Goal: Task Accomplishment & Management: Use online tool/utility

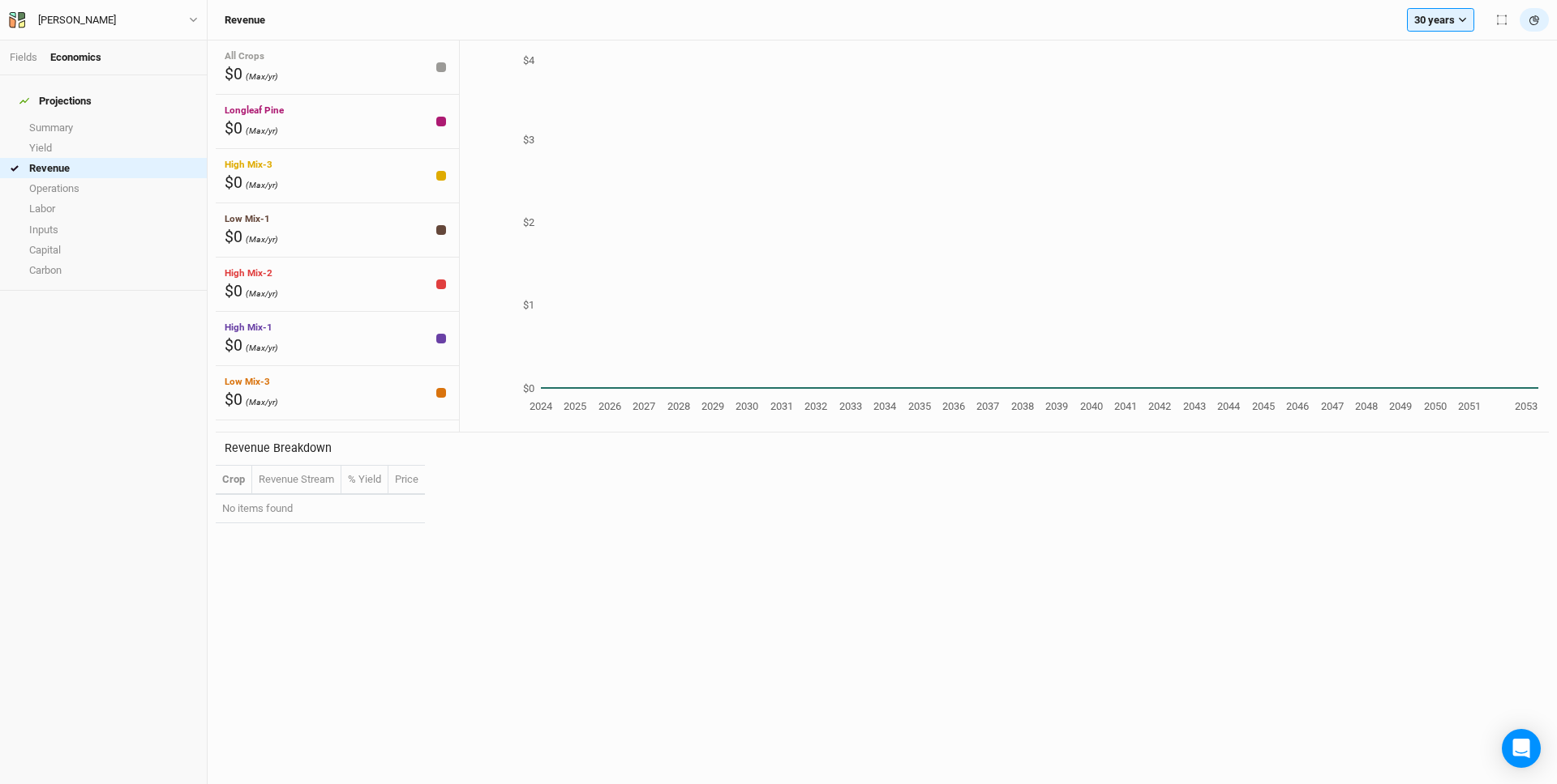
click at [72, 7] on div "[PERSON_NAME] Back User settings Imperial Metric Keyboard Shortcuts Log out" at bounding box center [104, 20] width 208 height 41
click at [71, 20] on div "[PERSON_NAME]" at bounding box center [77, 20] width 78 height 16
click at [89, 41] on button "Back" at bounding box center [135, 45] width 128 height 21
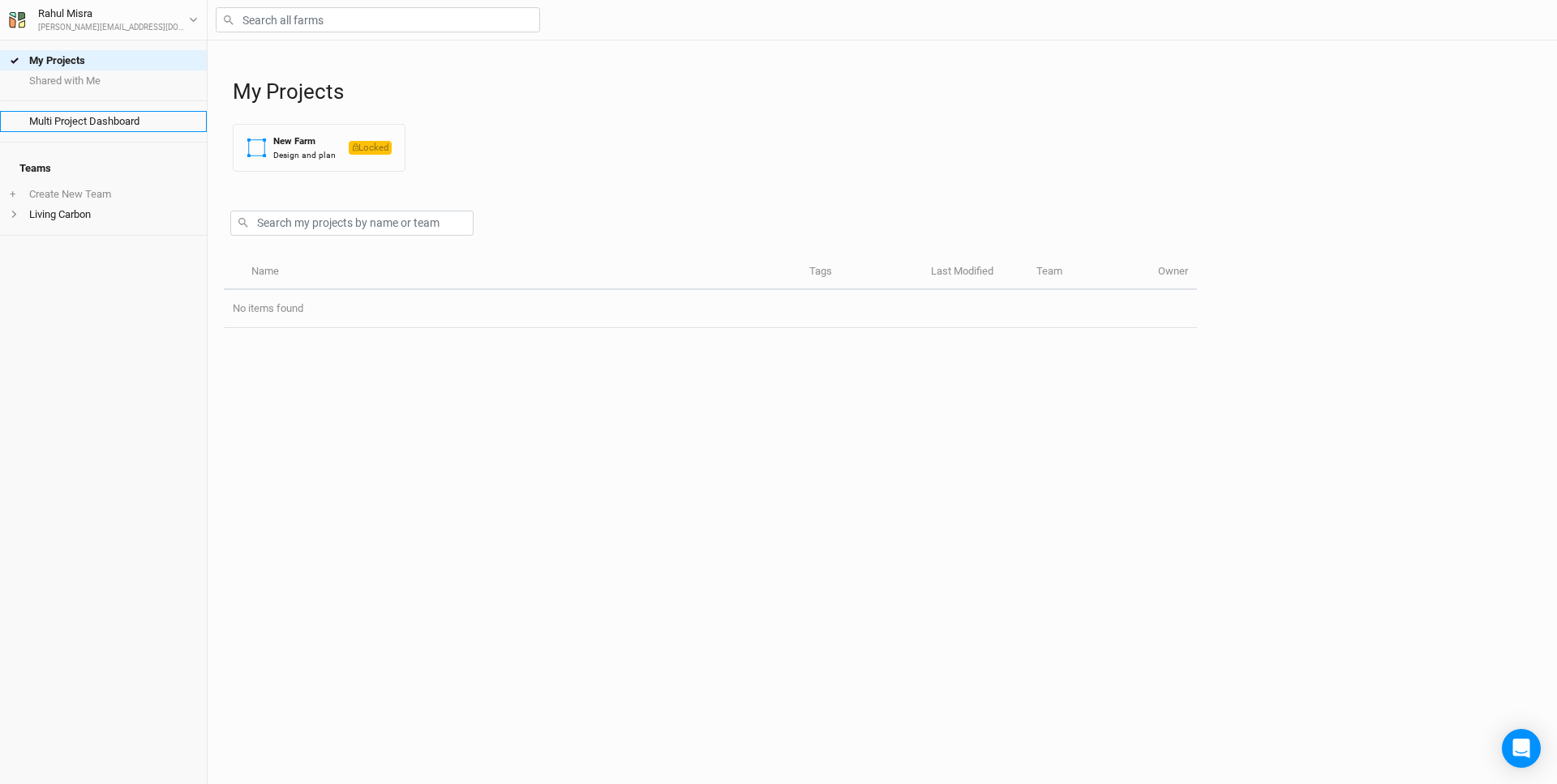
click at [73, 127] on link "Multi Project Dashboard" at bounding box center [103, 121] width 207 height 20
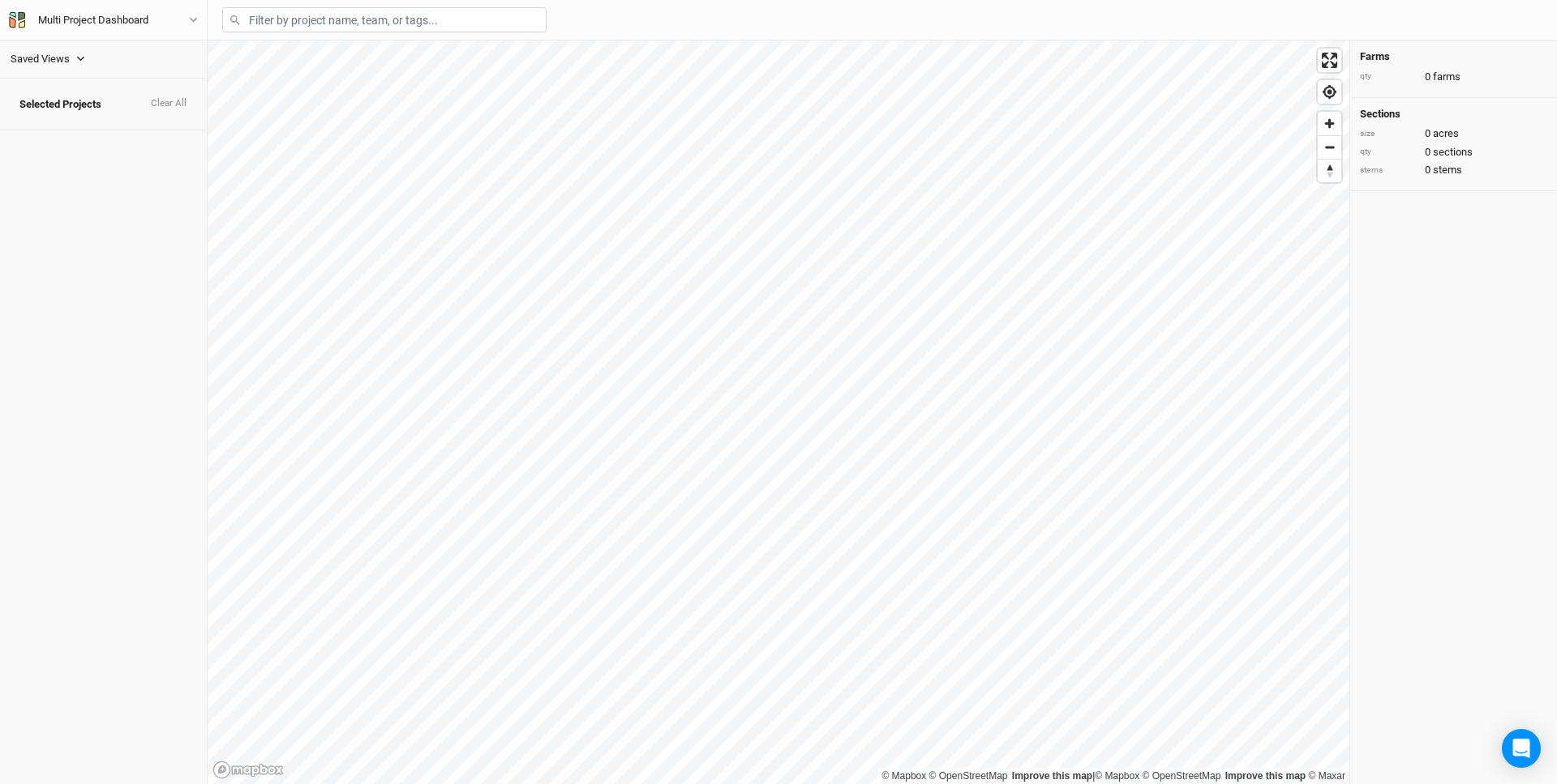
click at [184, 98] on button "Clear All" at bounding box center [168, 103] width 37 height 11
click at [45, 100] on span "Selected Projects" at bounding box center [60, 104] width 82 height 13
click at [68, 62] on div "Saved Views" at bounding box center [40, 59] width 59 height 16
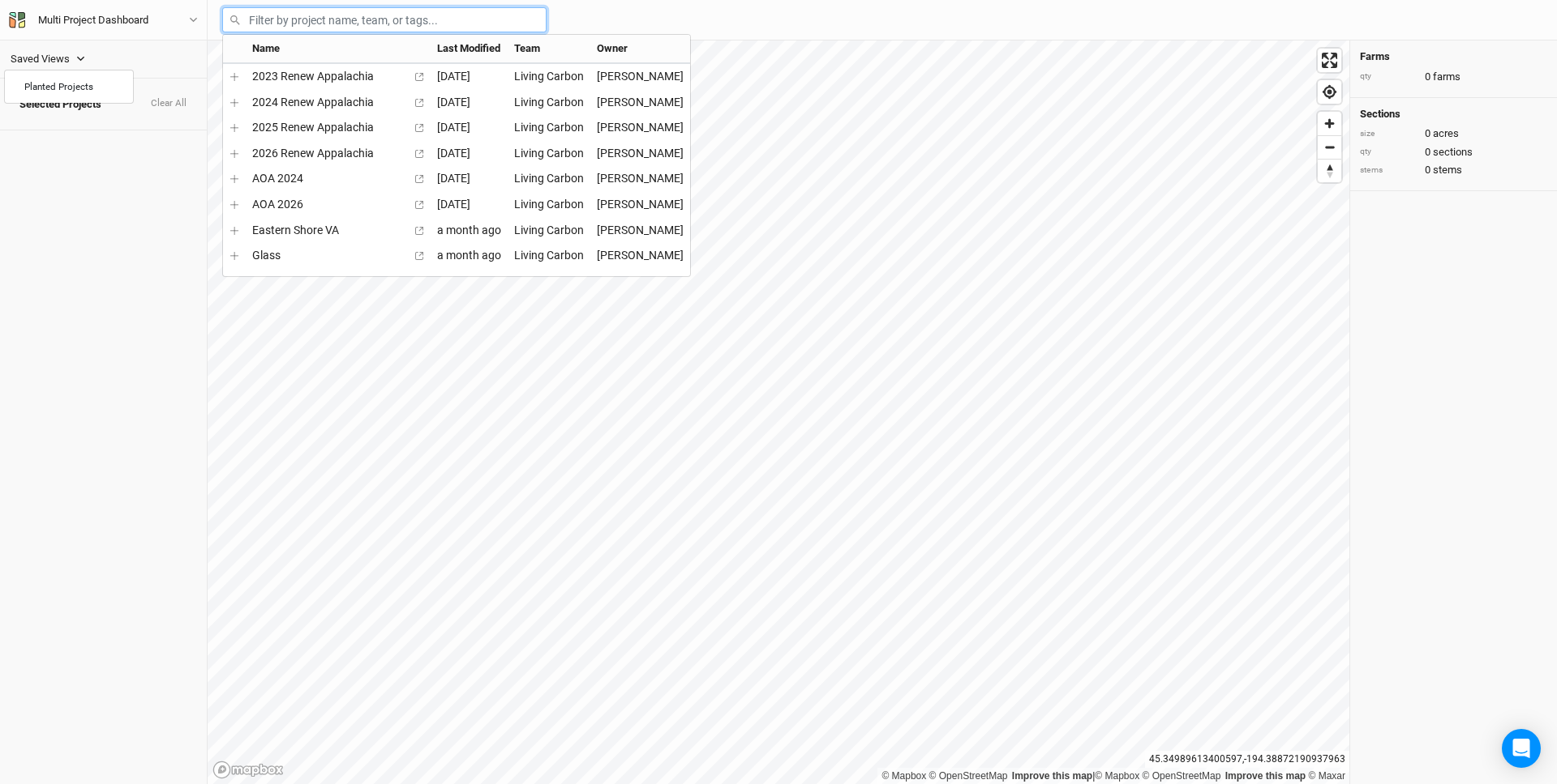
click at [353, 19] on input "text" at bounding box center [384, 19] width 324 height 25
click at [236, 78] on icon "menu-options" at bounding box center [235, 77] width 8 height 8
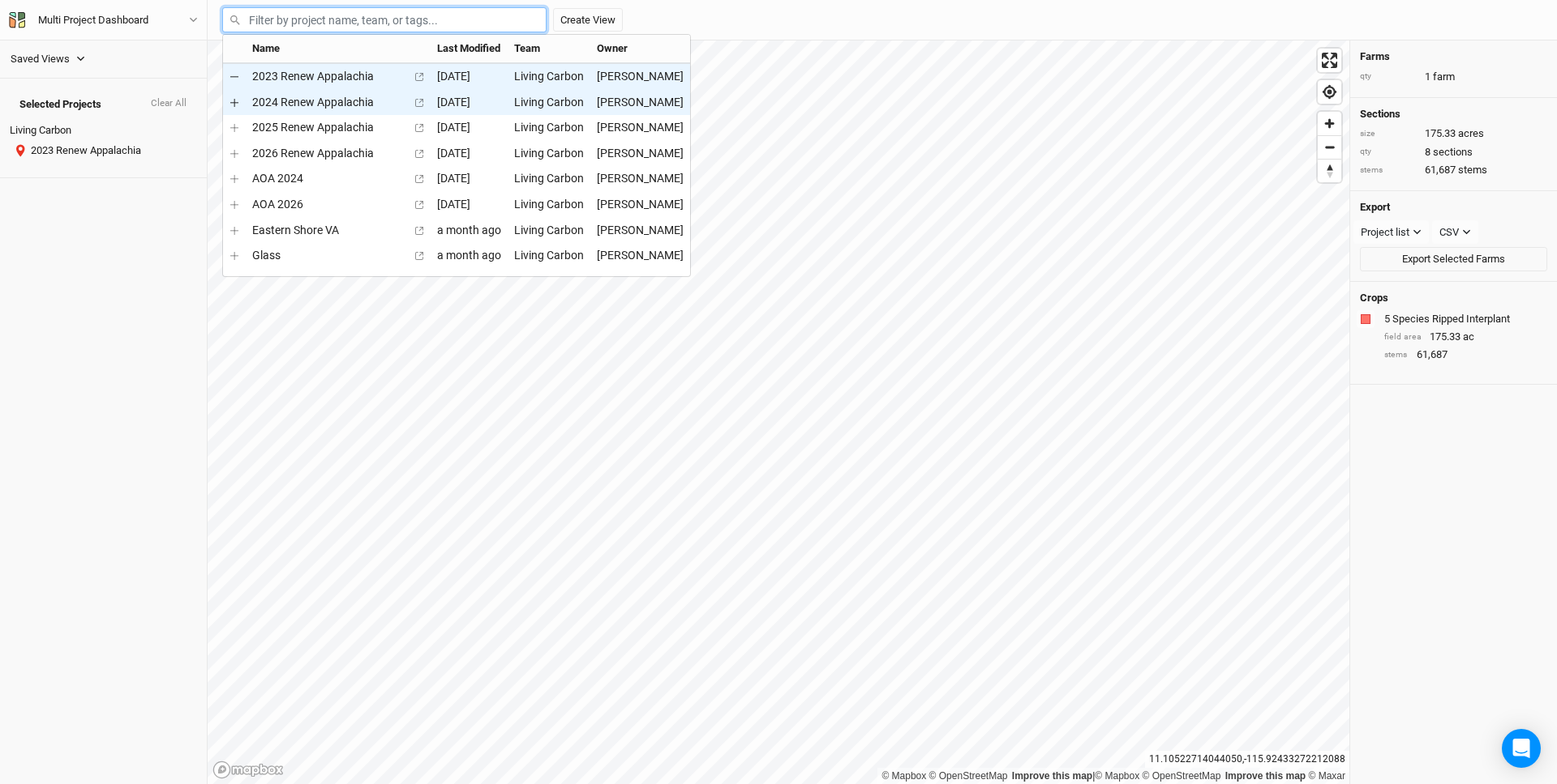
click at [236, 105] on icon "menu-options" at bounding box center [235, 103] width 8 height 8
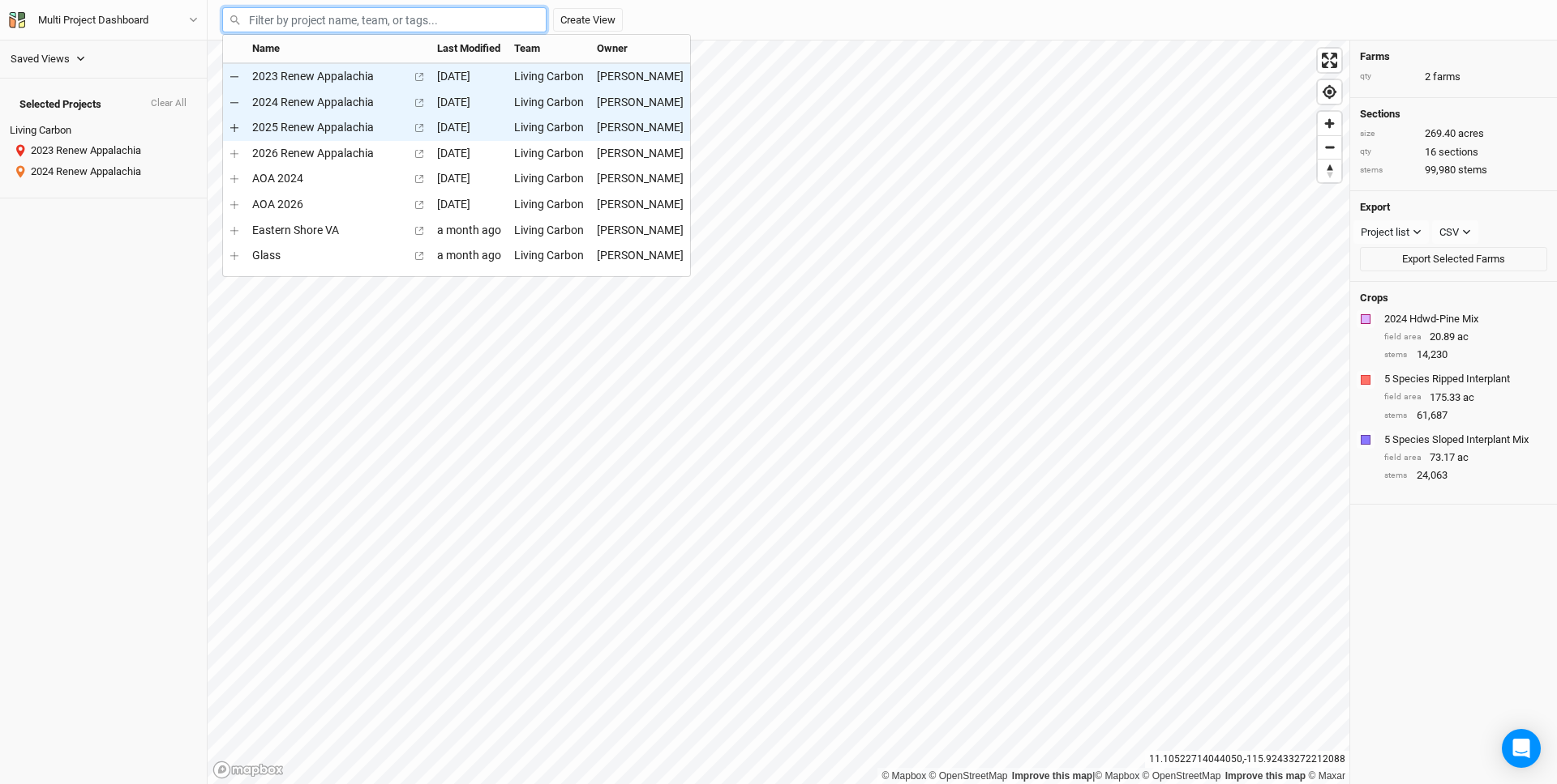
click at [236, 124] on button "menu-options" at bounding box center [235, 128] width 10 height 19
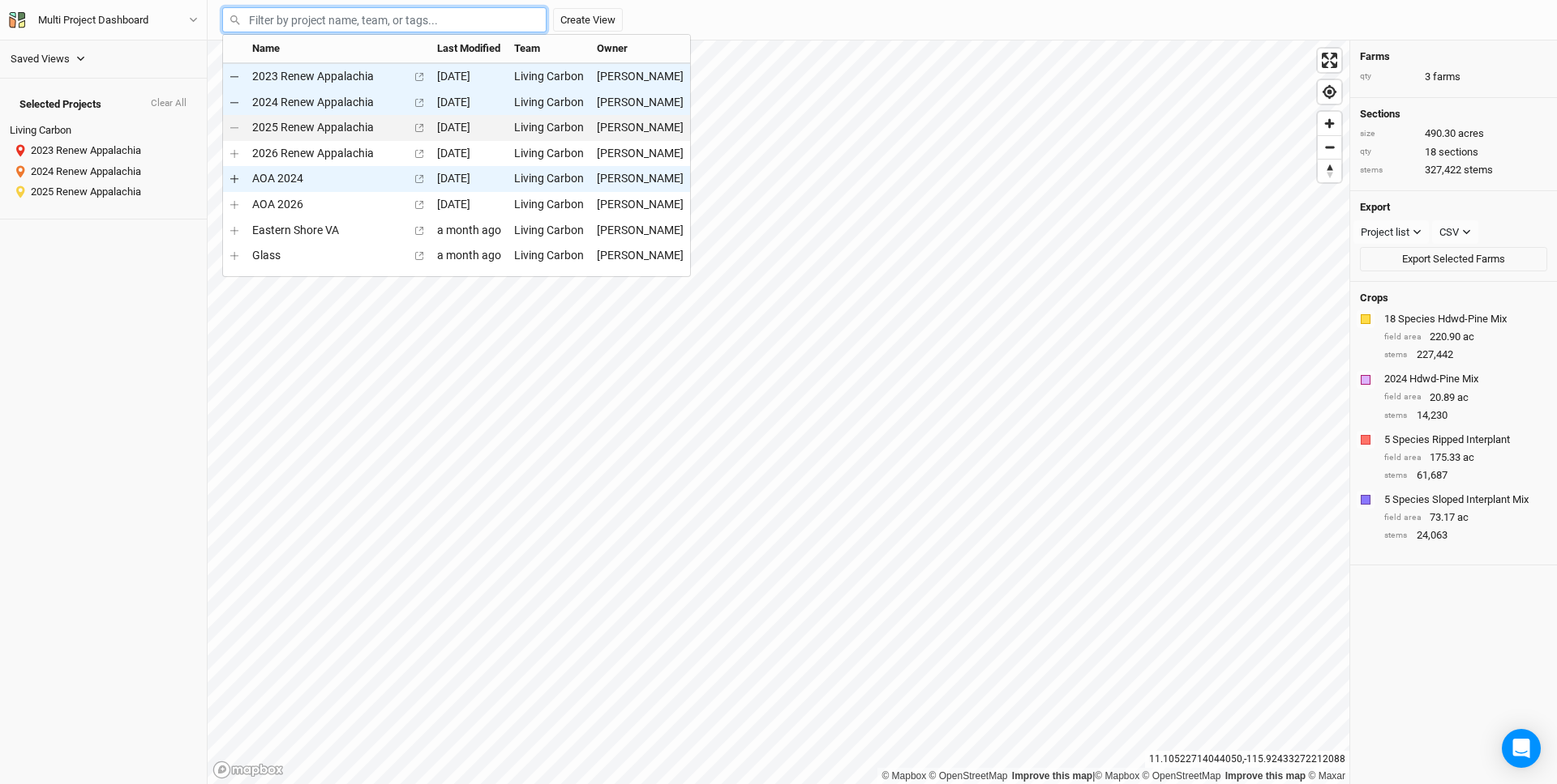
click at [235, 180] on icon "menu-options" at bounding box center [235, 179] width 8 height 8
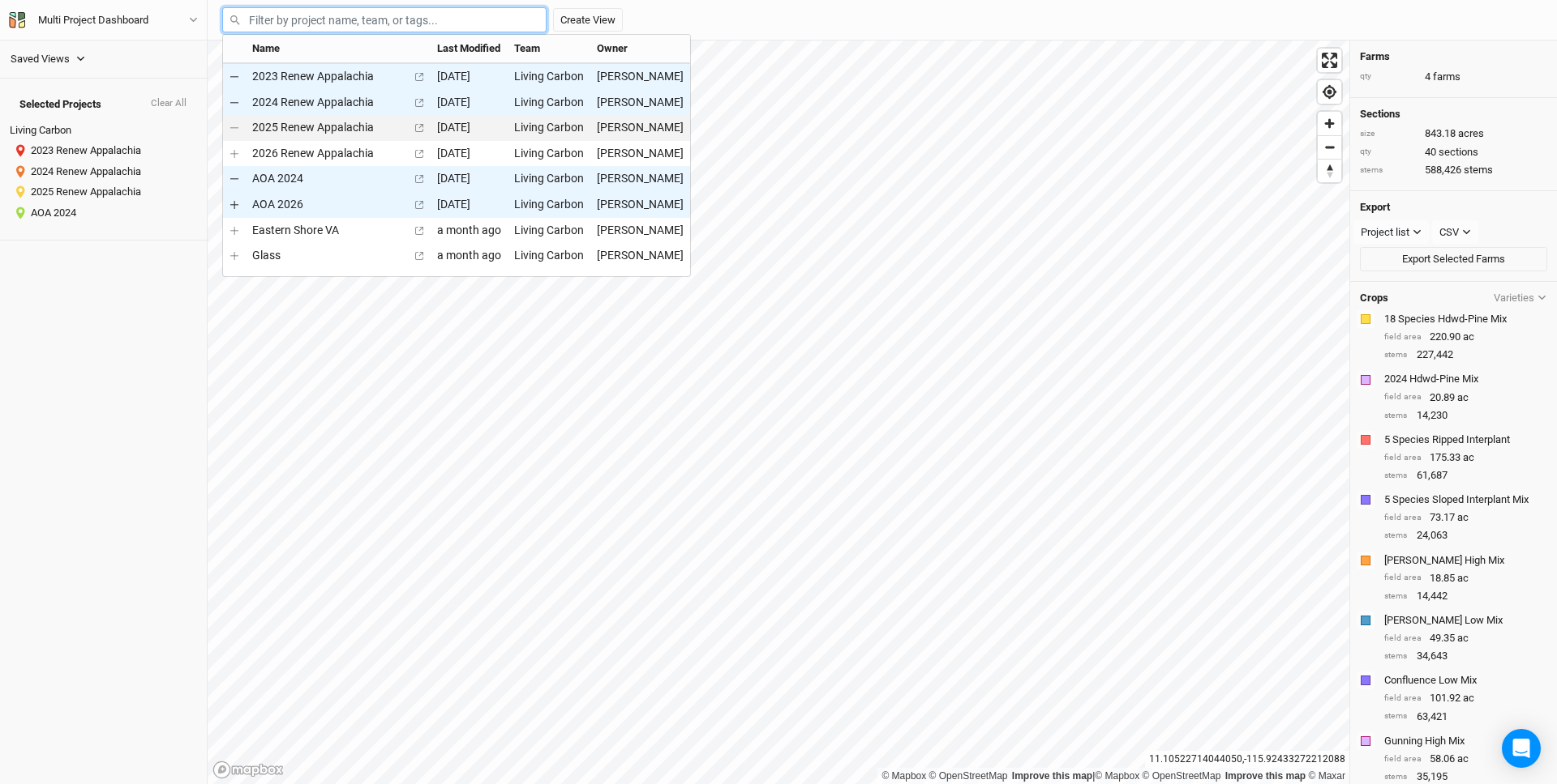
click at [237, 204] on icon "menu-options" at bounding box center [235, 204] width 8 height 8
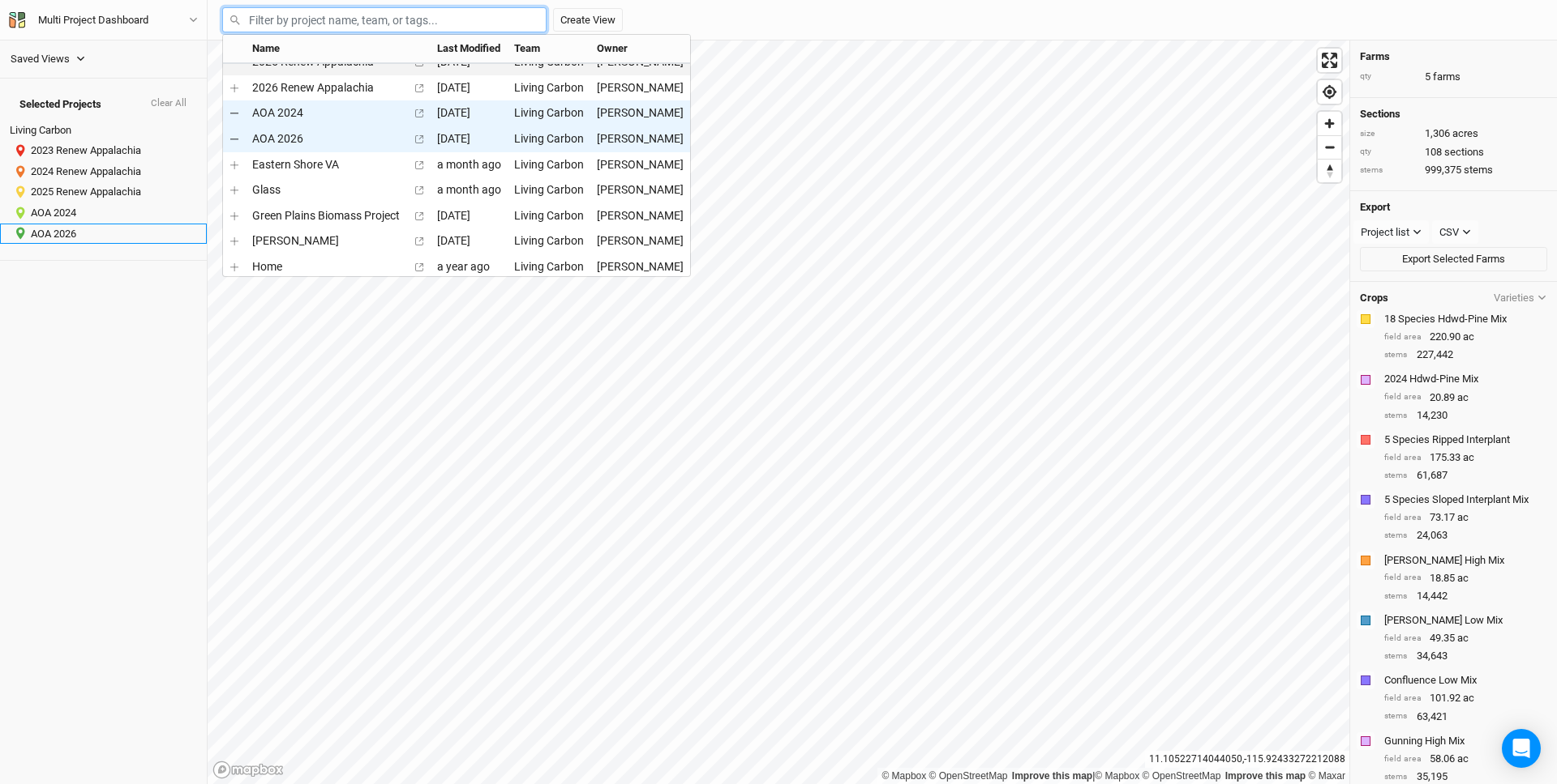
scroll to position [78, 0]
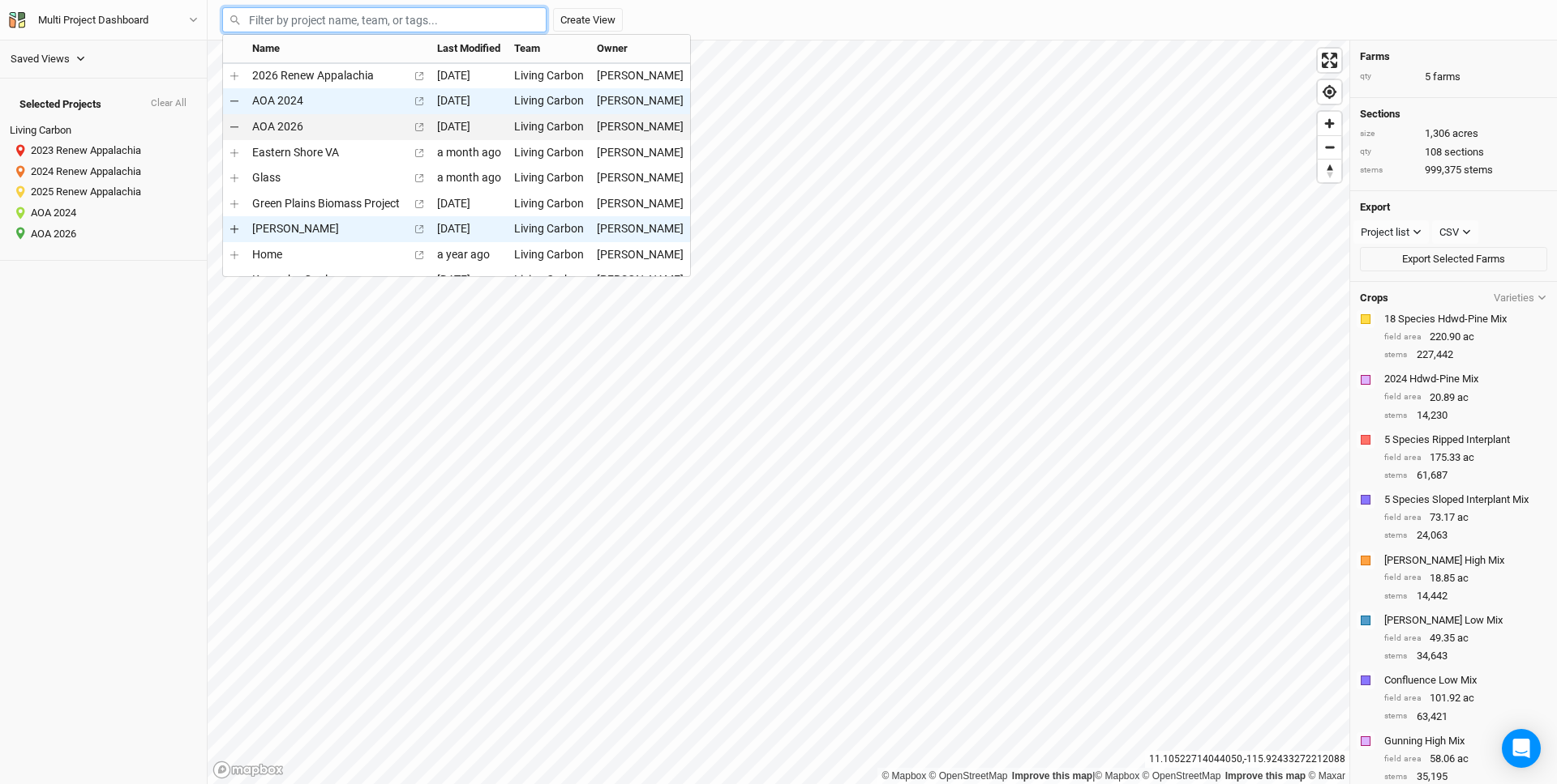
click at [240, 230] on td "menu-options" at bounding box center [234, 229] width 23 height 26
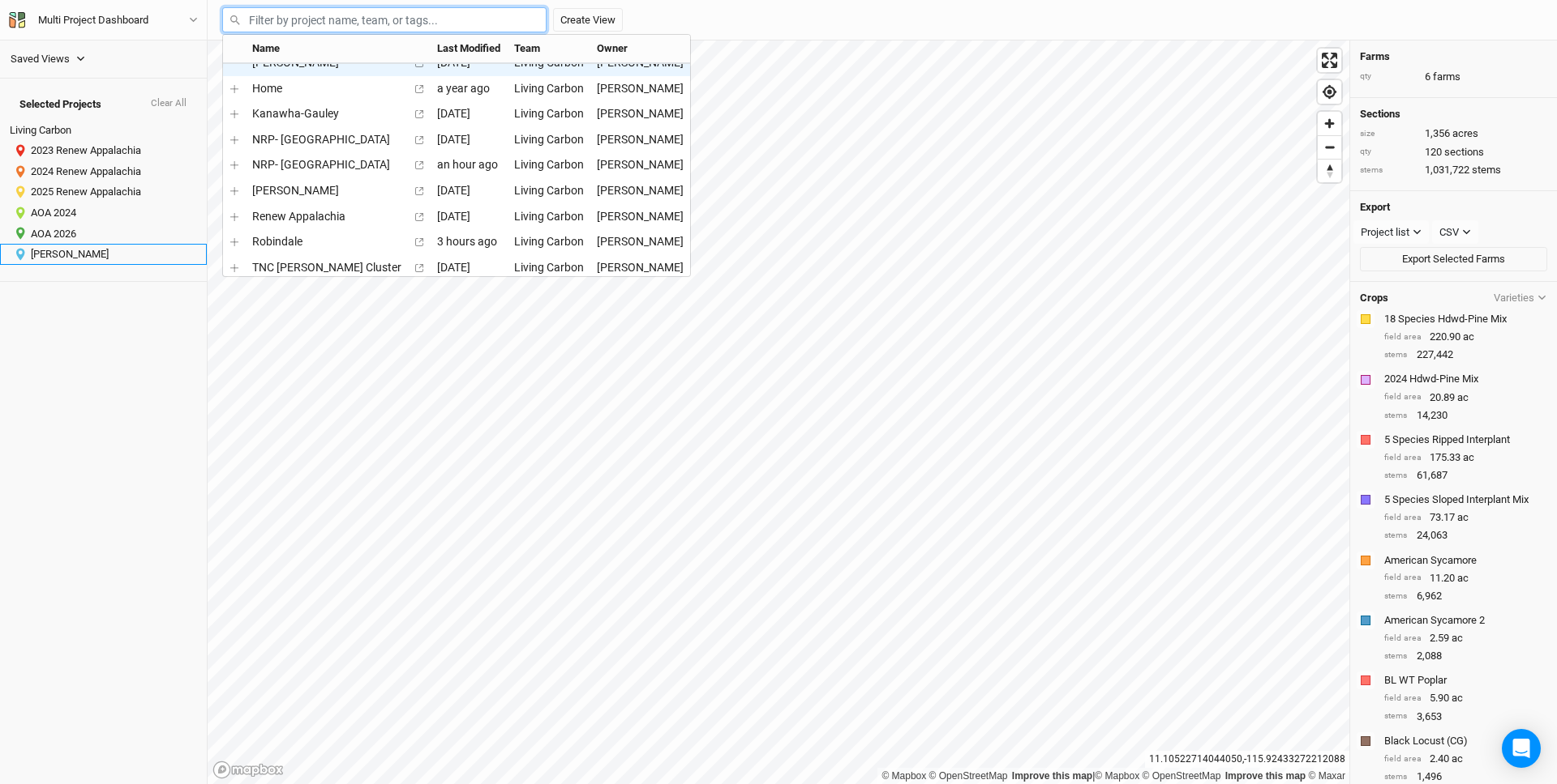
scroll to position [246, 0]
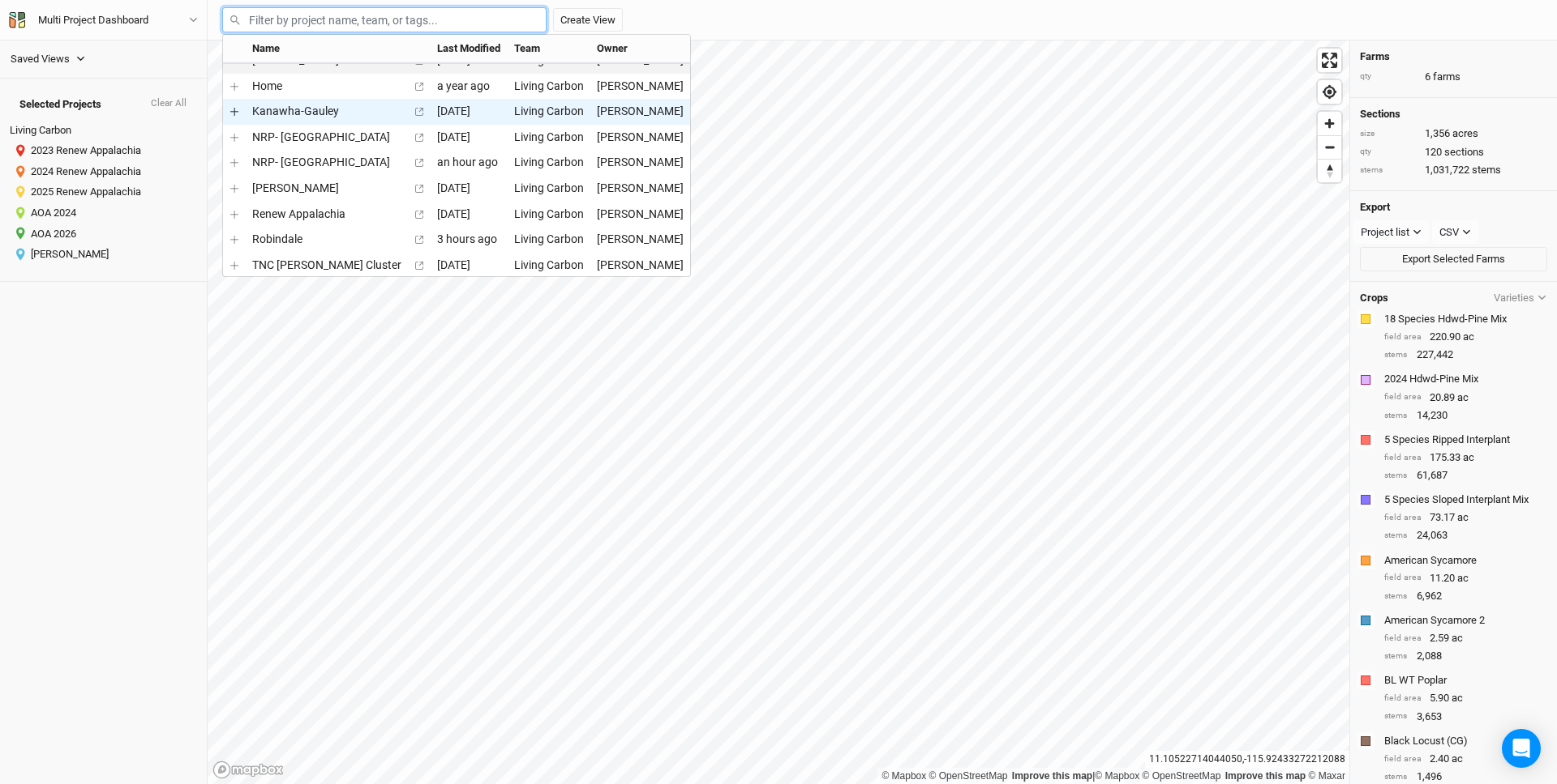
click at [236, 114] on icon "menu-options" at bounding box center [235, 112] width 8 height 8
click at [236, 138] on icon "menu-options" at bounding box center [235, 138] width 8 height 8
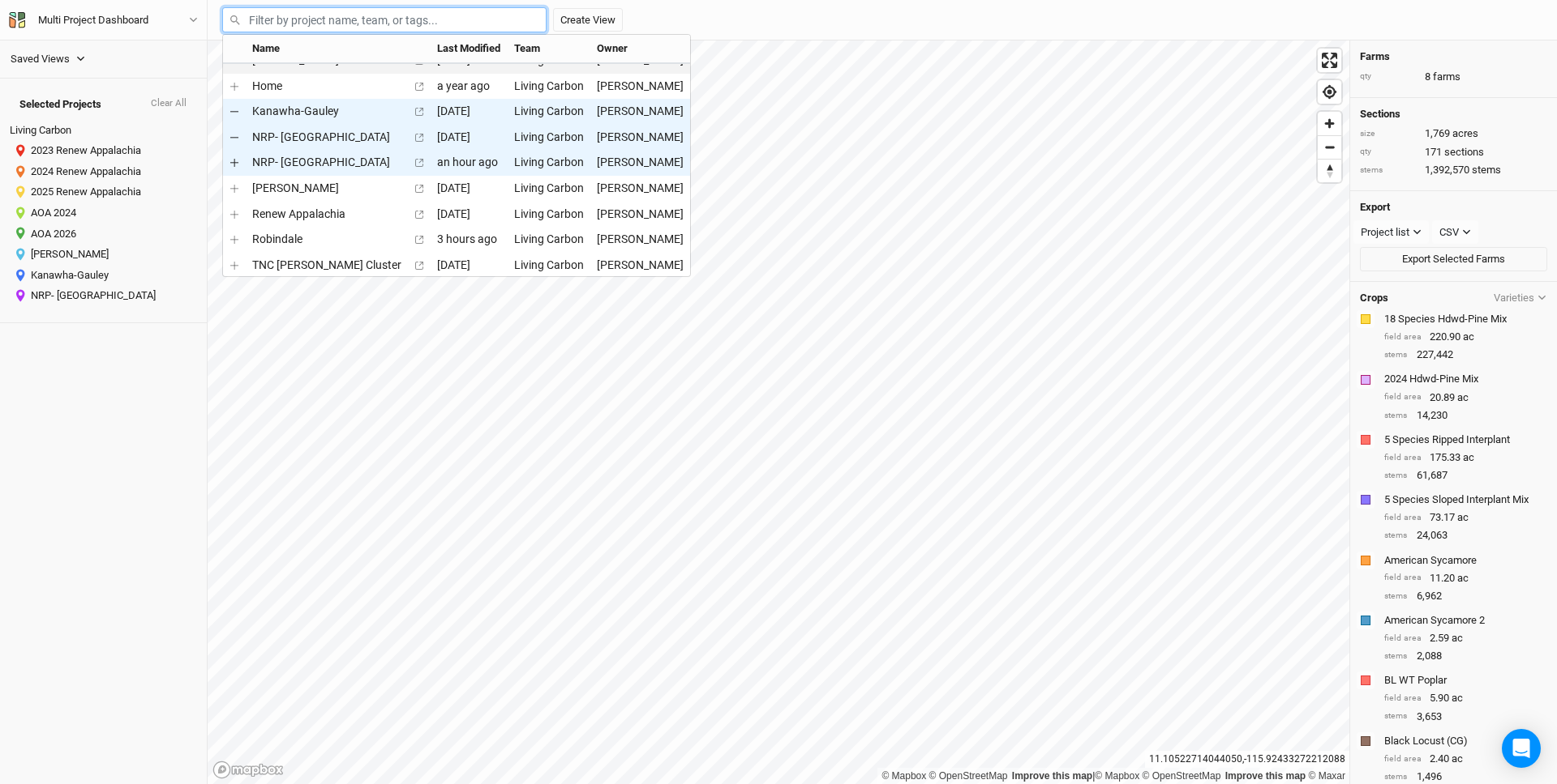
click at [240, 162] on td "menu-options" at bounding box center [234, 164] width 23 height 26
click at [238, 238] on icon "menu-options" at bounding box center [235, 239] width 8 height 8
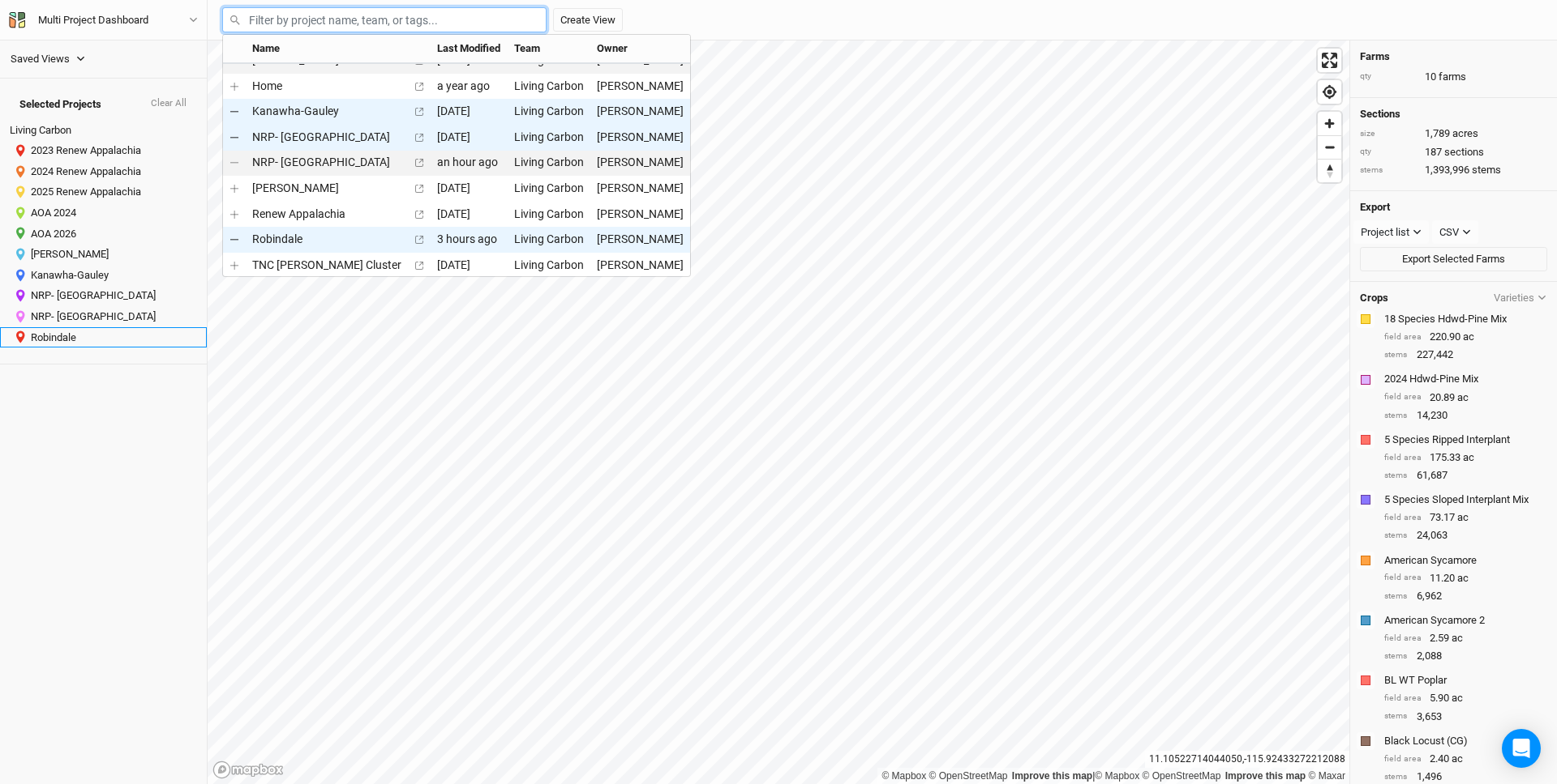
scroll to position [273, 0]
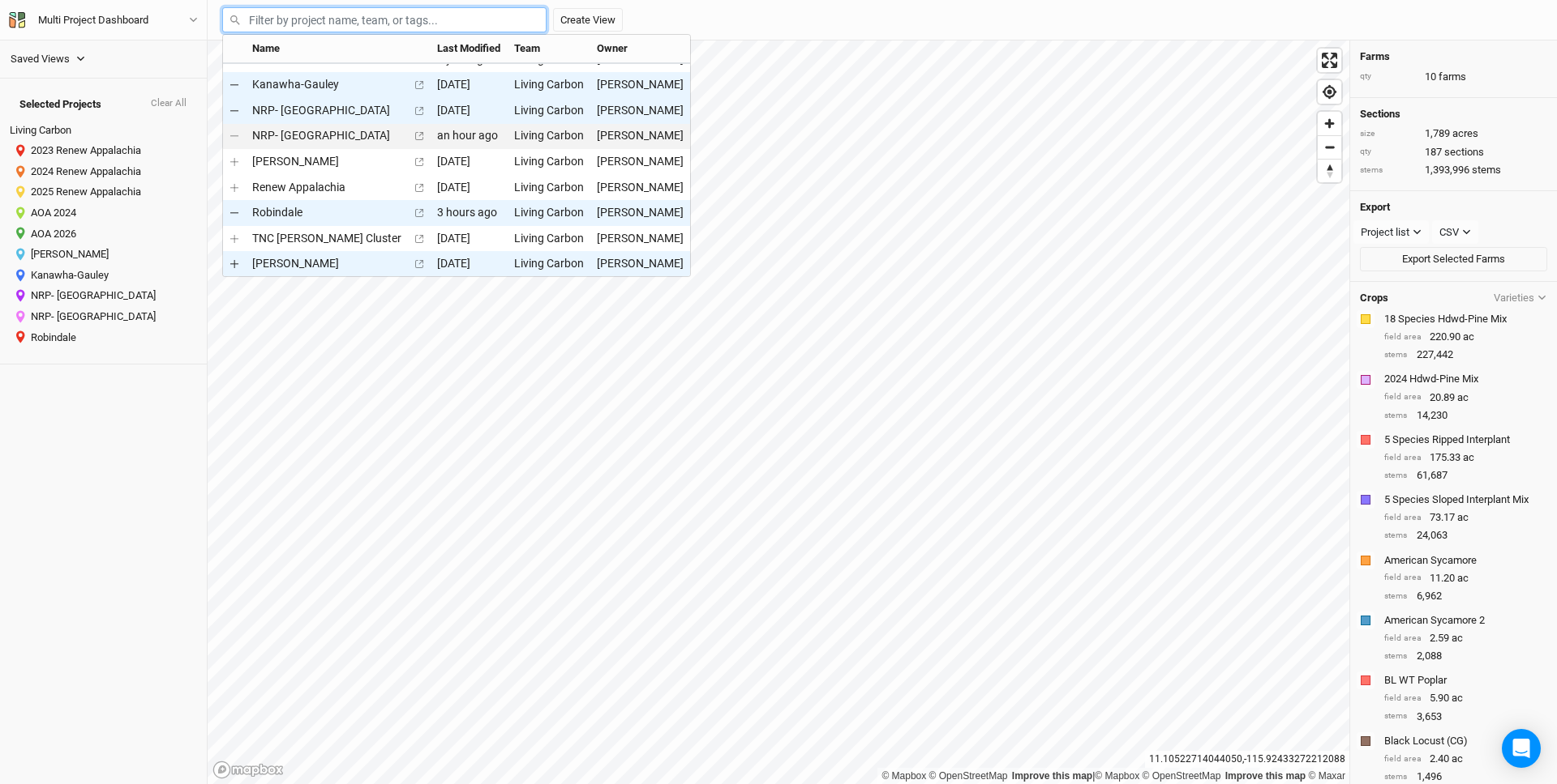
click at [236, 262] on icon "menu-options" at bounding box center [235, 264] width 8 height 8
click at [823, 17] on div "Name Last Modified Team Owner 2023 Renew Appalachia [DATE] Living Carbon [PERSO…" at bounding box center [882, 20] width 1333 height 38
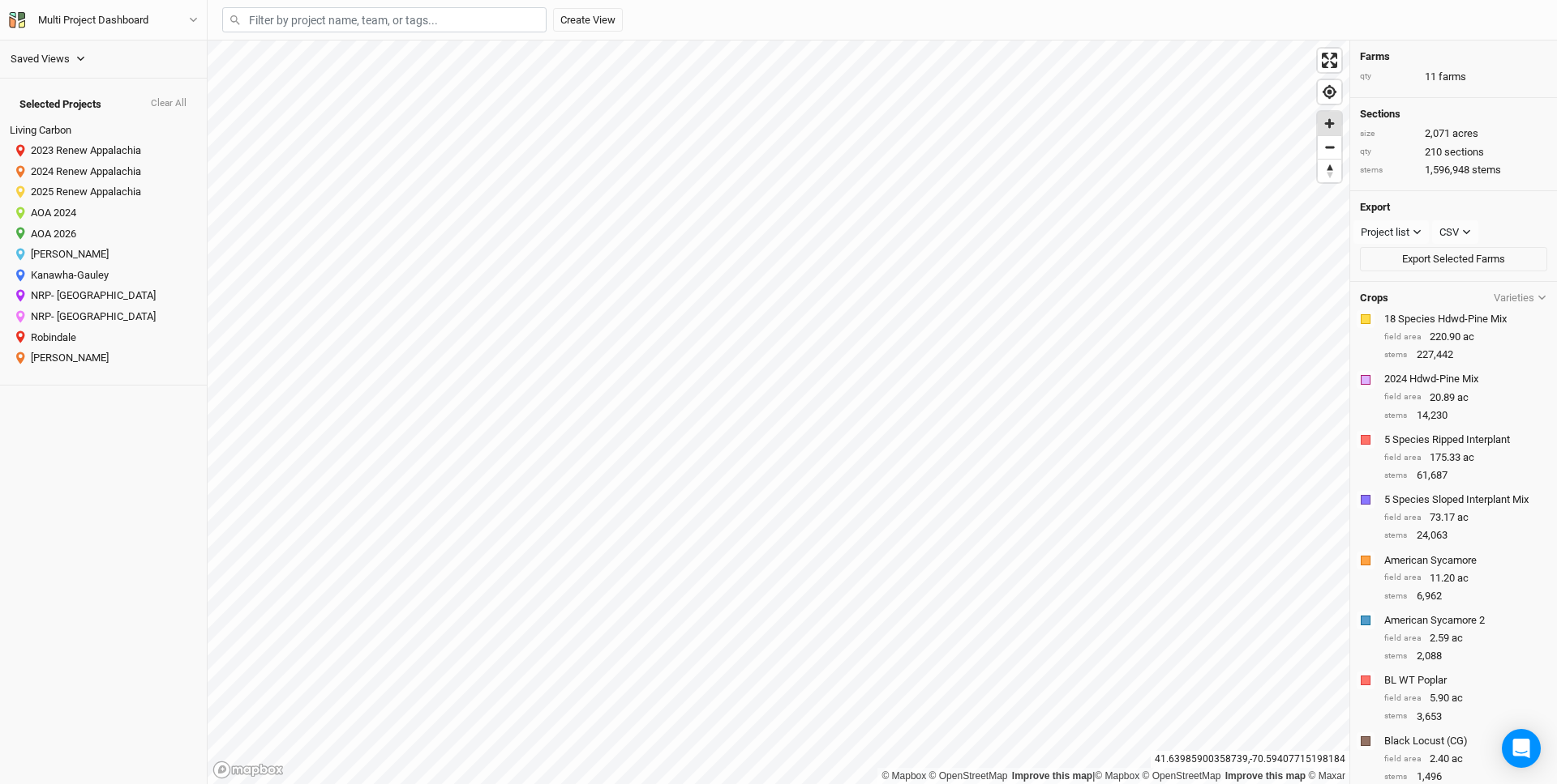
click at [1326, 123] on span "Zoom in" at bounding box center [1329, 124] width 24 height 24
click at [1338, 67] on span "Enter fullscreen" at bounding box center [1329, 61] width 24 height 24
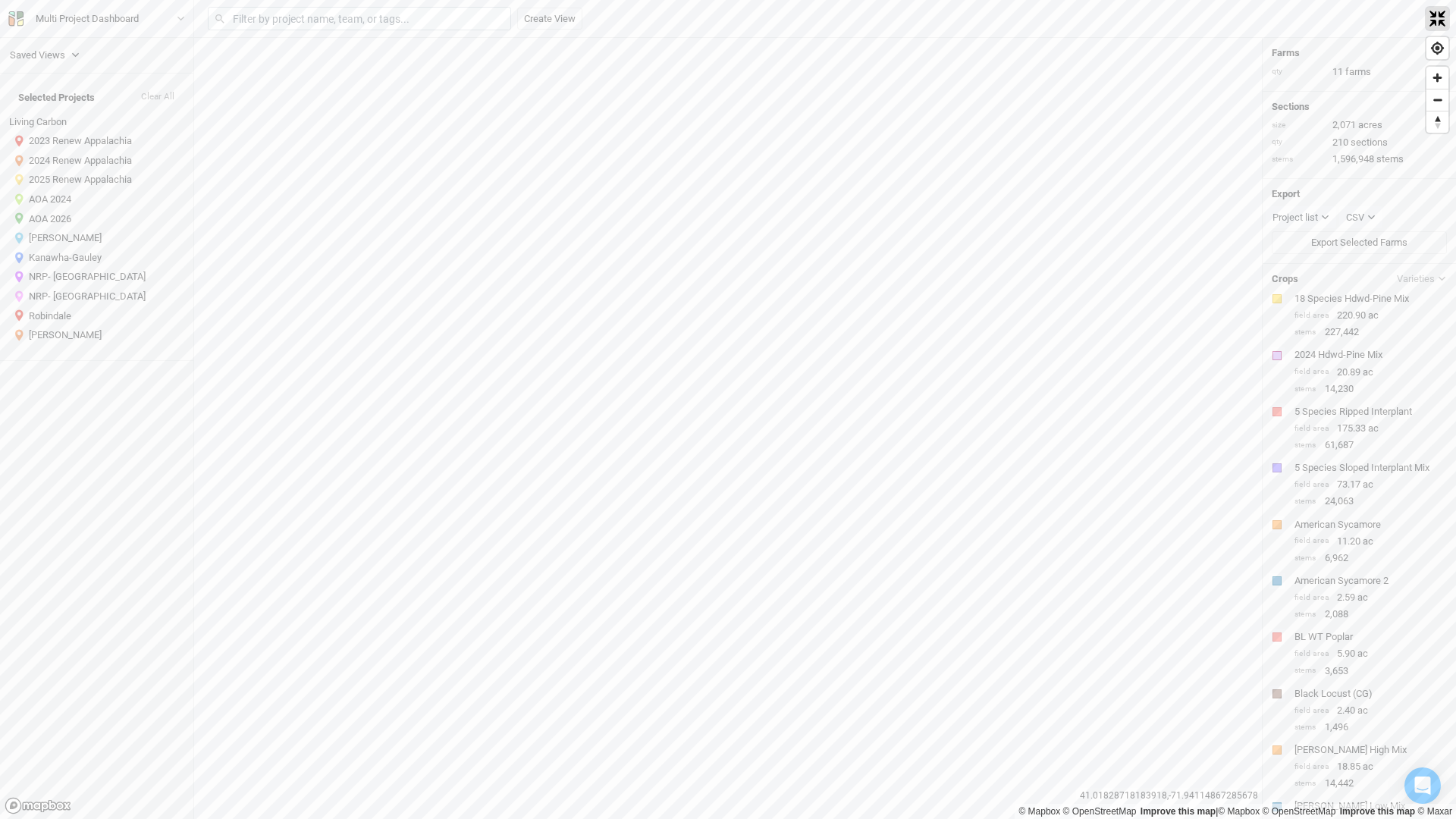
click at [1443, 21] on span "Exit fullscreen" at bounding box center [1437, 19] width 22 height 22
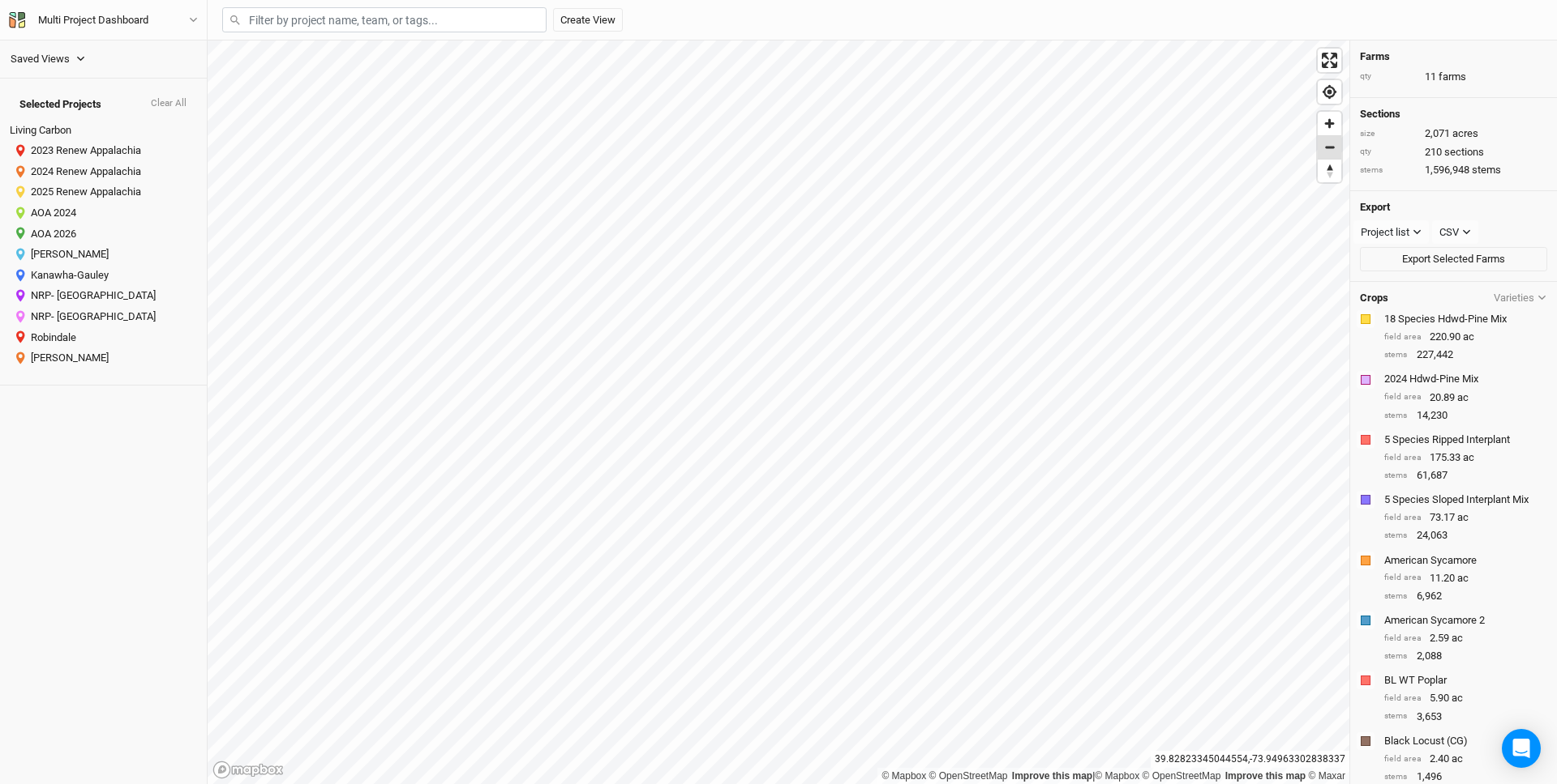
click at [1328, 155] on span "Zoom out" at bounding box center [1329, 147] width 24 height 23
click at [1336, 89] on span "Find my location" at bounding box center [1329, 92] width 24 height 24
click at [66, 493] on div "Saved Views Planted Projects Selected Projects Clear All Living Carbon 2023 Ren…" at bounding box center [103, 413] width 207 height 744
click at [79, 56] on icon "button" at bounding box center [80, 58] width 9 height 9
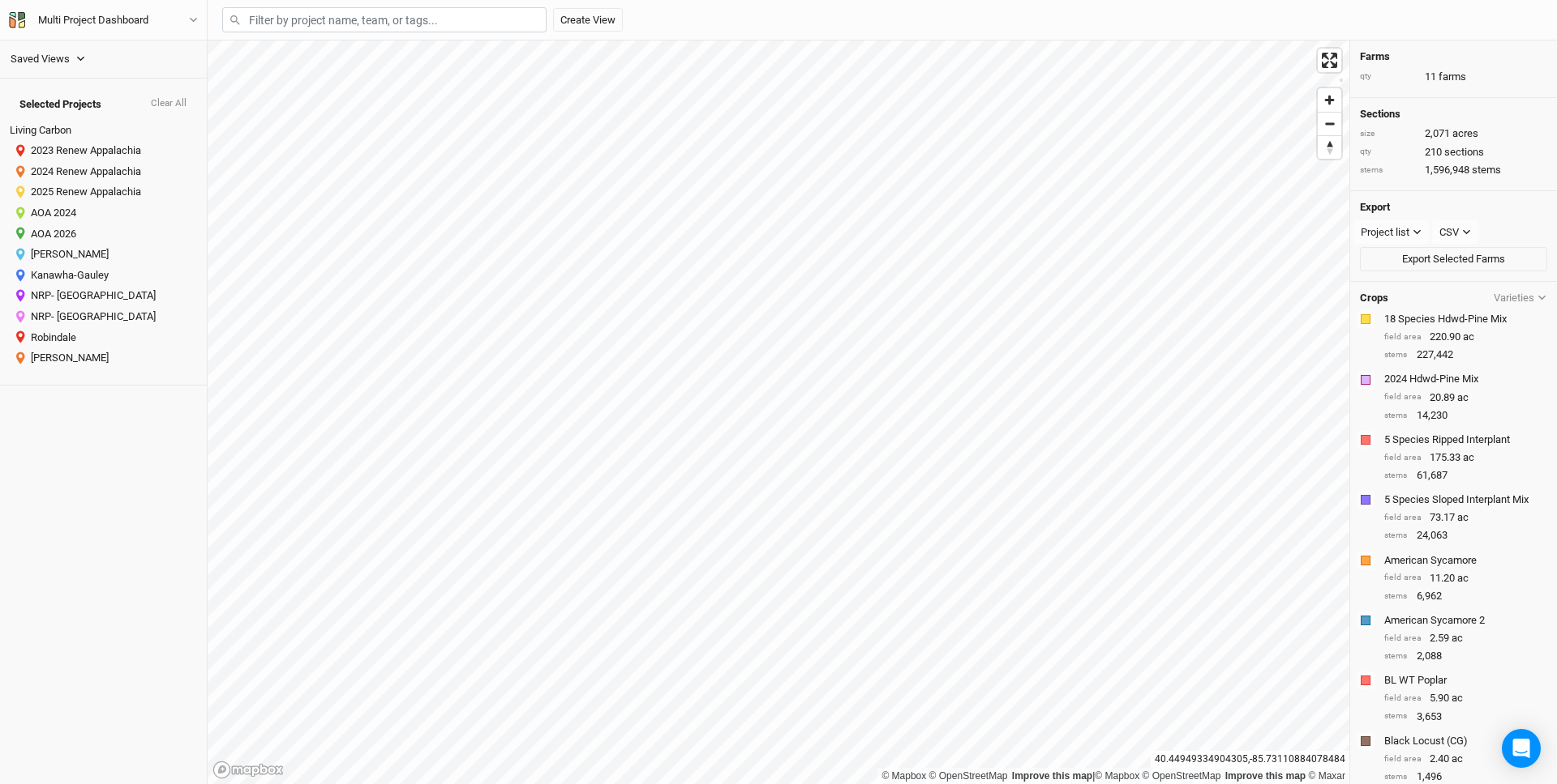
click at [79, 56] on icon "button" at bounding box center [80, 58] width 9 height 9
click at [68, 87] on div "Planted Projects" at bounding box center [68, 86] width 89 height 13
click at [69, 57] on div "Saved Views" at bounding box center [40, 59] width 59 height 16
click at [1175, 25] on div "Create View" at bounding box center [882, 20] width 1333 height 38
